Goal: Answer question/provide support

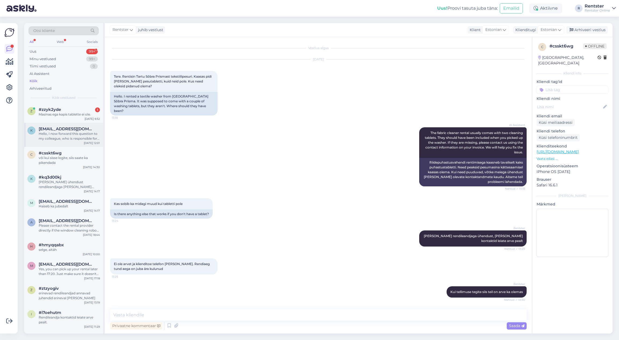
scroll to position [91, 0]
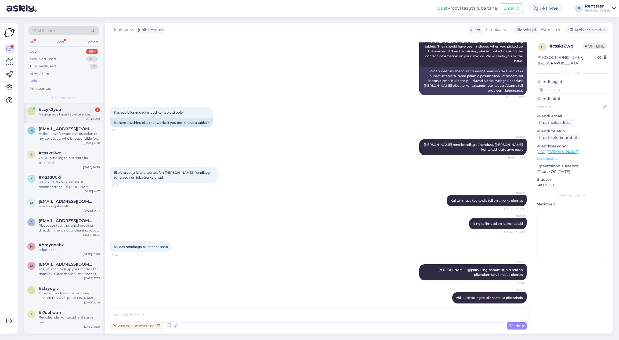
click at [73, 114] on div "Masinas ega kapis tablette ei ole." at bounding box center [69, 114] width 61 height 5
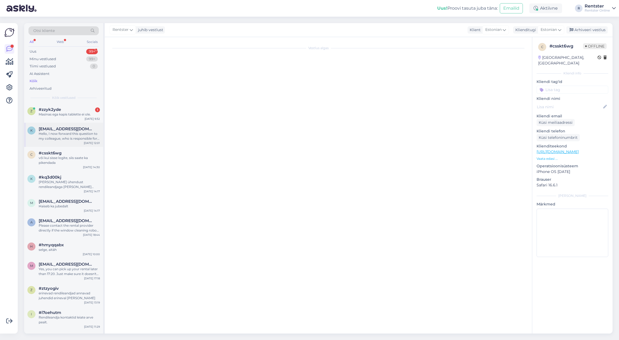
scroll to position [0, 0]
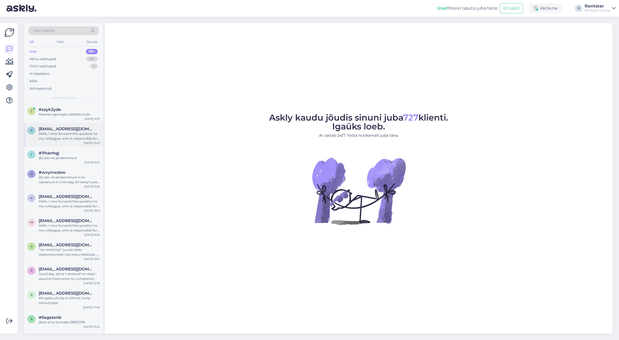
drag, startPoint x: 73, startPoint y: 118, endPoint x: 93, endPoint y: 139, distance: 29.3
click at [73, 118] on div "z #zzyk2yde Masinas ega kapis tablette ei ole. [DATE] 9:33" at bounding box center [63, 112] width 79 height 19
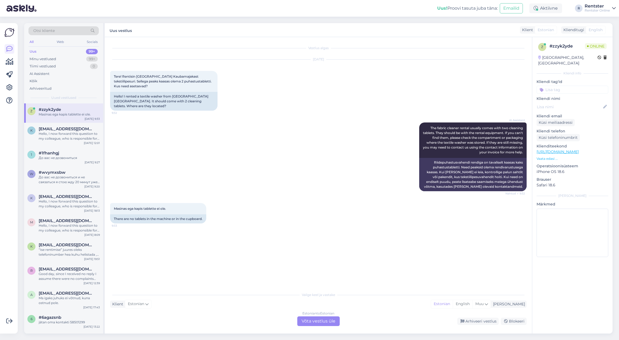
click at [315, 320] on div "Estonian to Estonian Võta vestlus üle" at bounding box center [318, 321] width 42 height 10
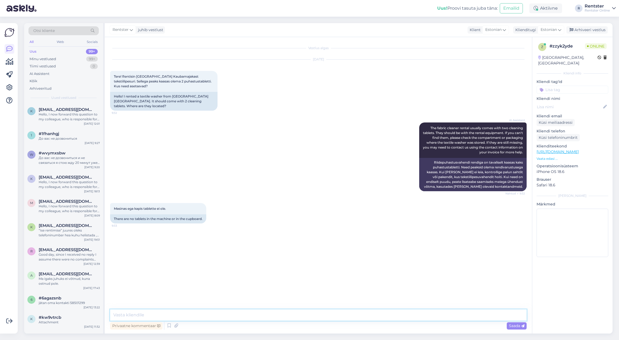
click at [207, 316] on textarea at bounding box center [318, 314] width 416 height 11
type textarea "Võtke ühendust rendileandjaga [PERSON_NAME] kontaktid leiate [PERSON_NAME] tell…"
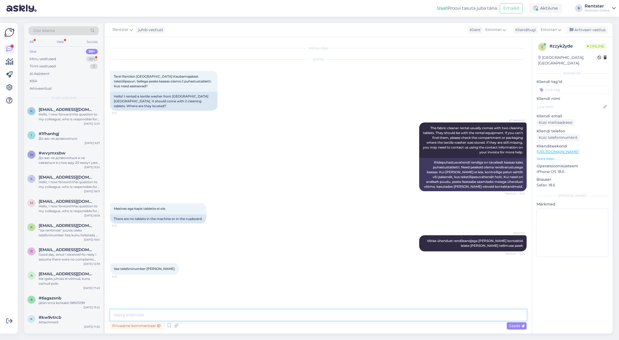
click at [188, 314] on textarea at bounding box center [318, 314] width 416 height 11
type textarea "proovige uuesti, rendileandja kellelt rentisite, nemad vastutavad teie teenuse …"
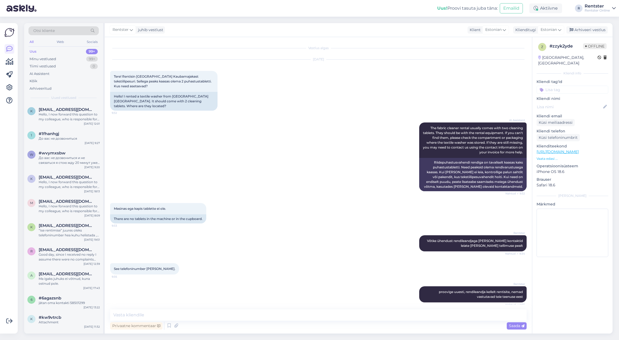
drag, startPoint x: 583, startPoint y: 299, endPoint x: 575, endPoint y: 301, distance: 8.0
click at [583, 299] on div "z # zzyk2yde Offline [GEOGRAPHIC_DATA], [GEOGRAPHIC_DATA] Kliendi info Kliendi …" at bounding box center [572, 185] width 81 height 296
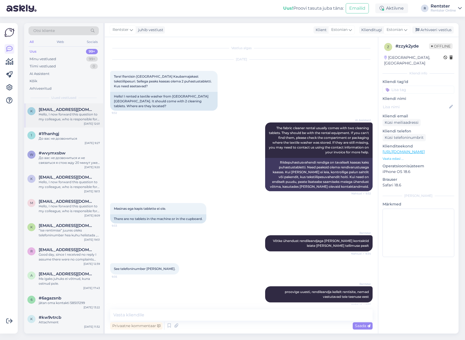
click at [59, 112] on div "Hello, I now forward this question to my colleague, who is responsible for this…" at bounding box center [69, 117] width 61 height 10
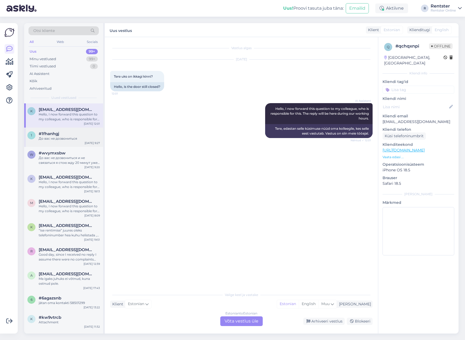
scroll to position [1, 0]
drag, startPoint x: 56, startPoint y: 127, endPoint x: 56, endPoint y: 122, distance: 5.4
click at [56, 127] on div "1 #1fhanhgj До вас не дозвониться [DATE] 9:27" at bounding box center [63, 136] width 79 height 19
